Goal: Complete application form: Complete application form

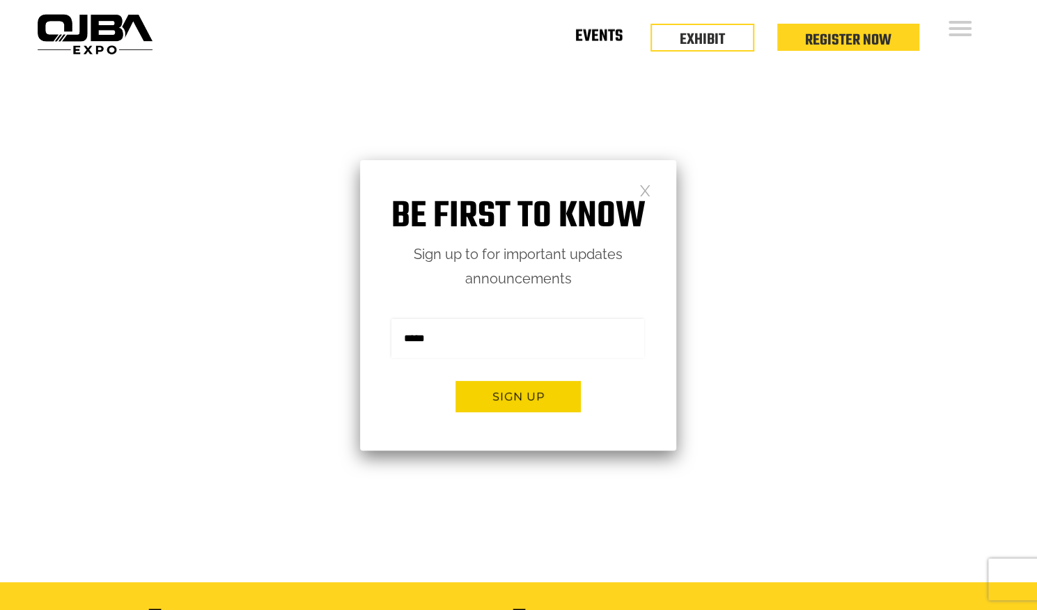
click at [610, 37] on link "Events" at bounding box center [598, 39] width 47 height 5
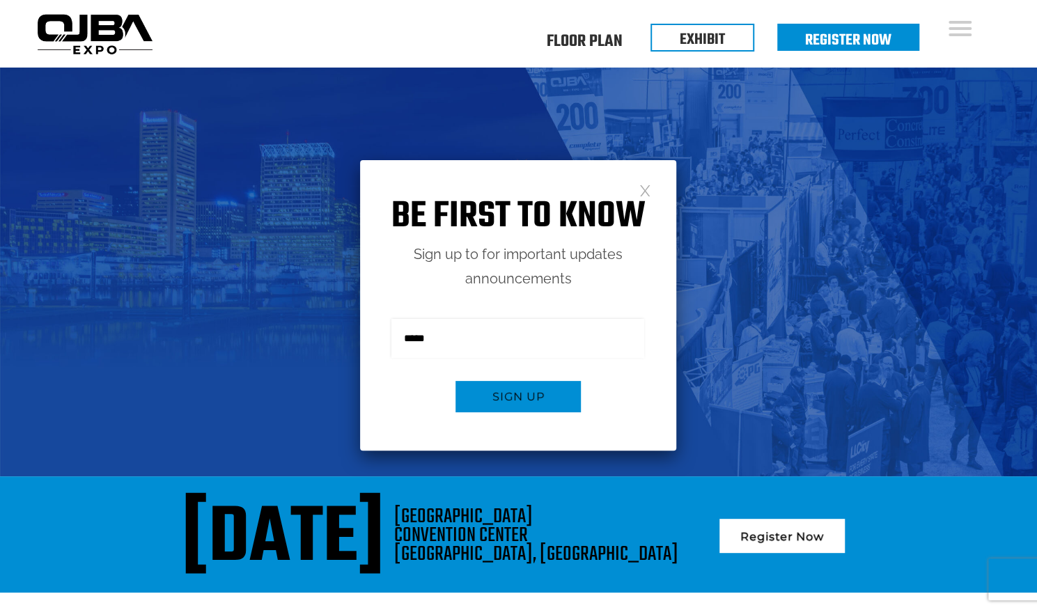
click at [645, 191] on link at bounding box center [645, 190] width 12 height 12
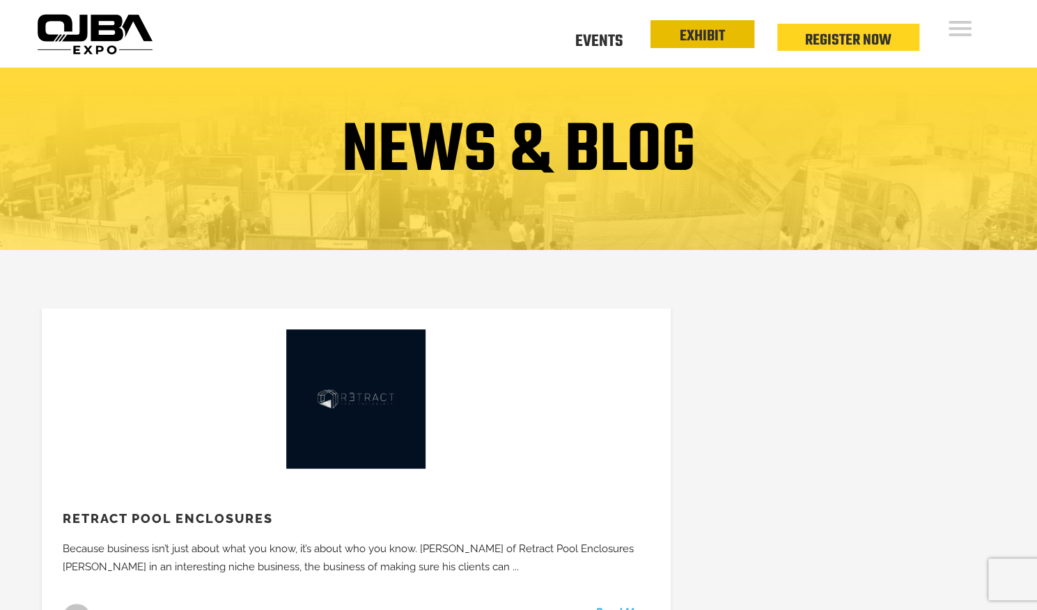
click at [686, 42] on link "EXHIBIT" at bounding box center [702, 36] width 45 height 24
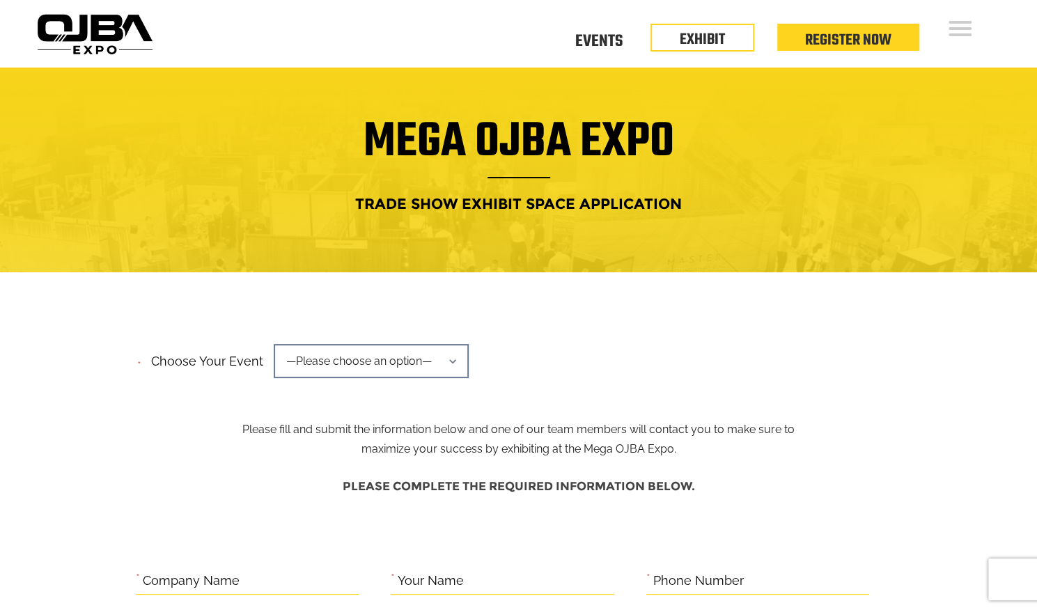
click at [399, 360] on span "—Please choose an option—" at bounding box center [371, 361] width 195 height 34
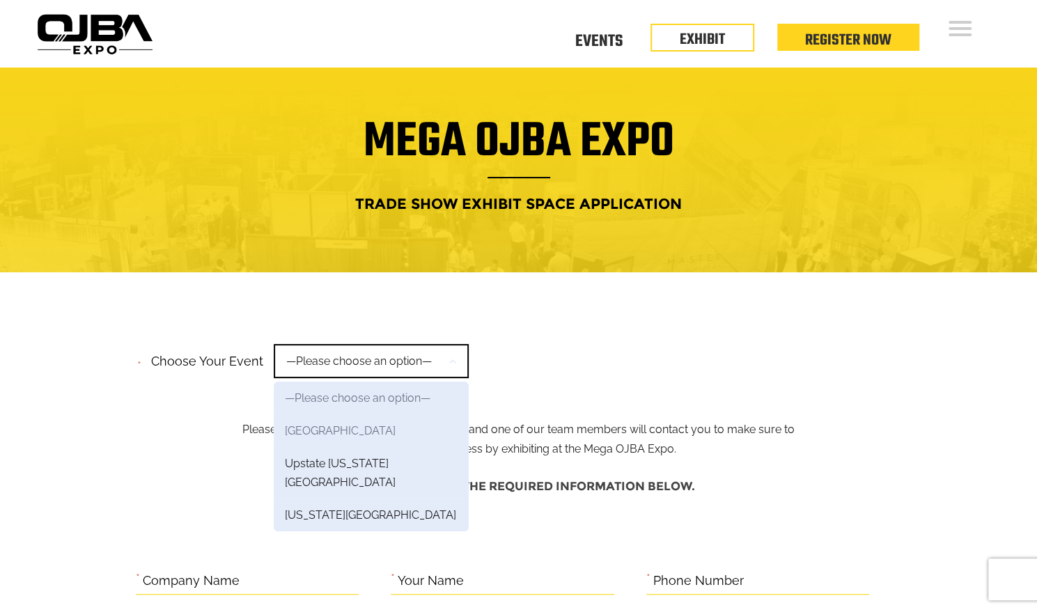
click at [356, 429] on link "[GEOGRAPHIC_DATA]" at bounding box center [371, 430] width 195 height 33
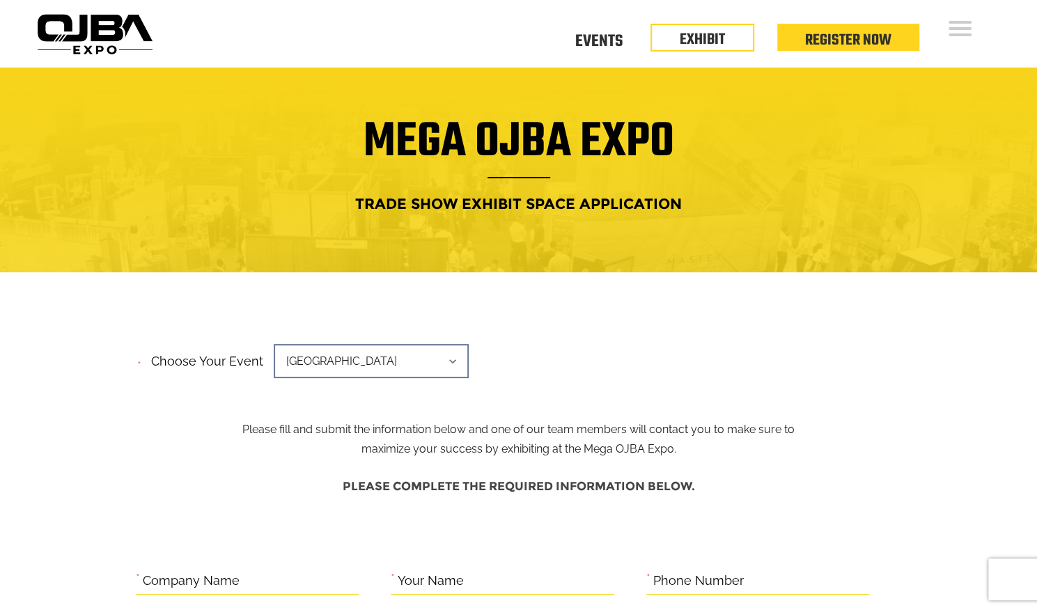
click at [430, 353] on span "[GEOGRAPHIC_DATA]" at bounding box center [371, 361] width 195 height 34
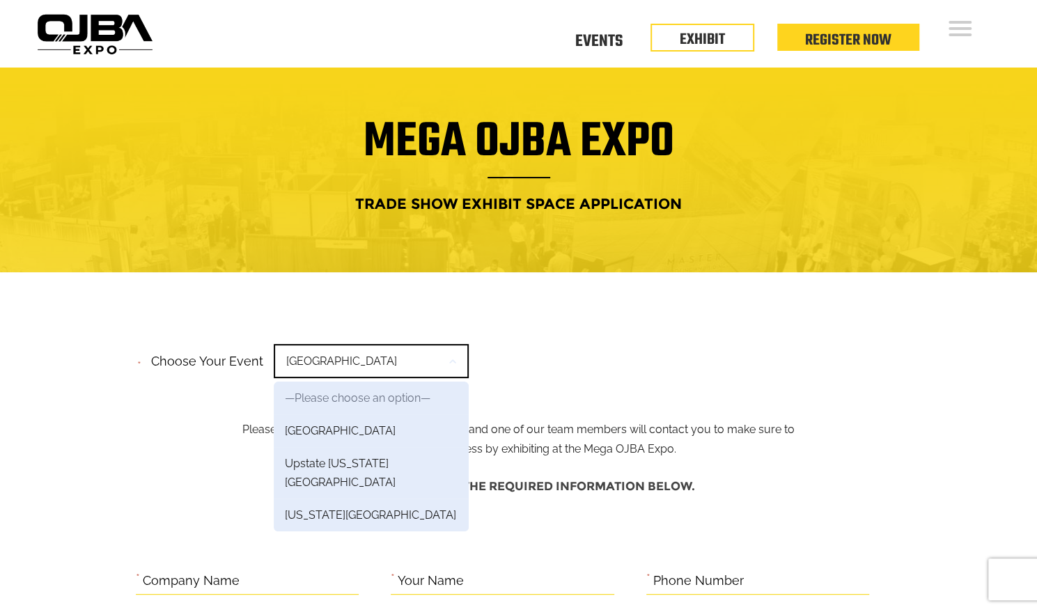
click at [862, 343] on div "**********" at bounding box center [519, 365] width 766 height 53
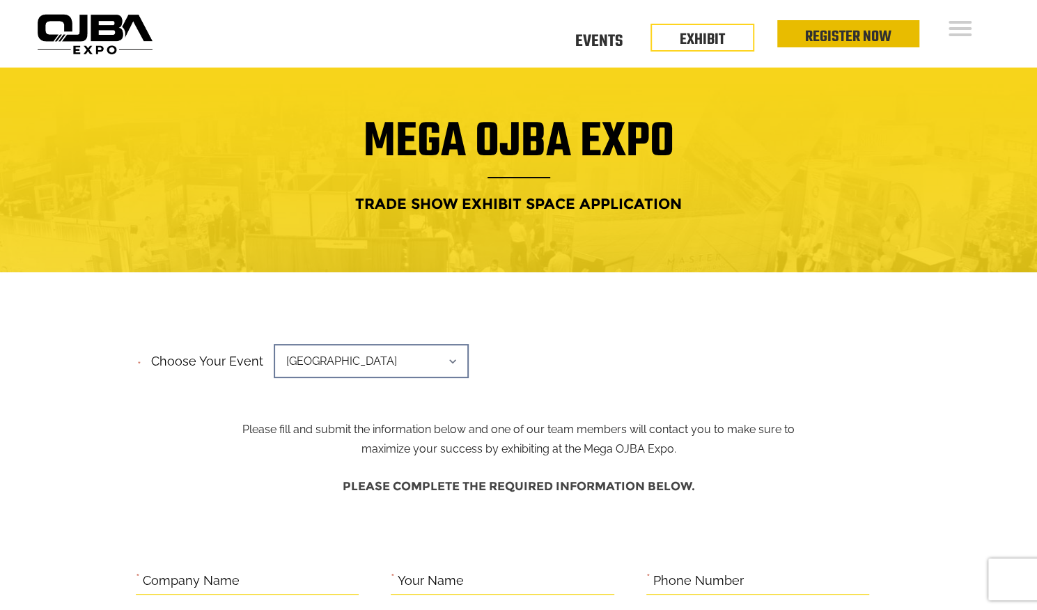
click at [822, 36] on link "Register Now" at bounding box center [848, 37] width 86 height 24
